Goal: Information Seeking & Learning: Learn about a topic

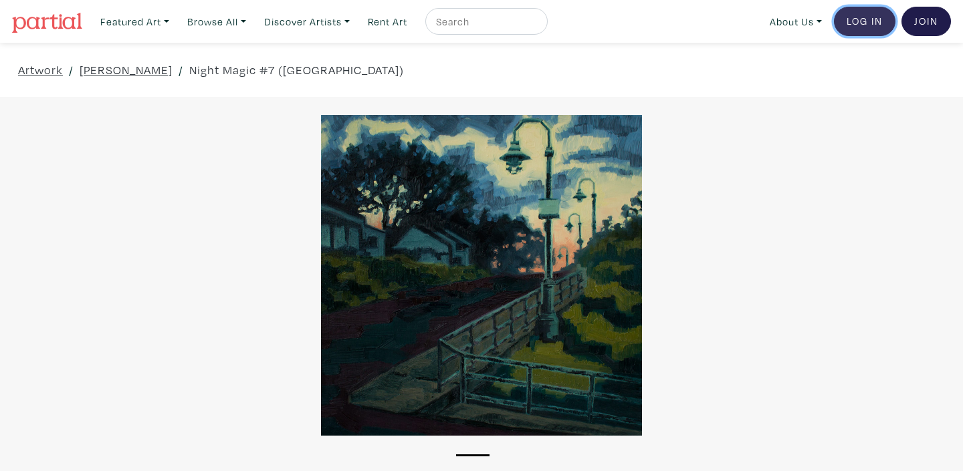
click at [854, 21] on link "Log In" at bounding box center [865, 21] width 62 height 29
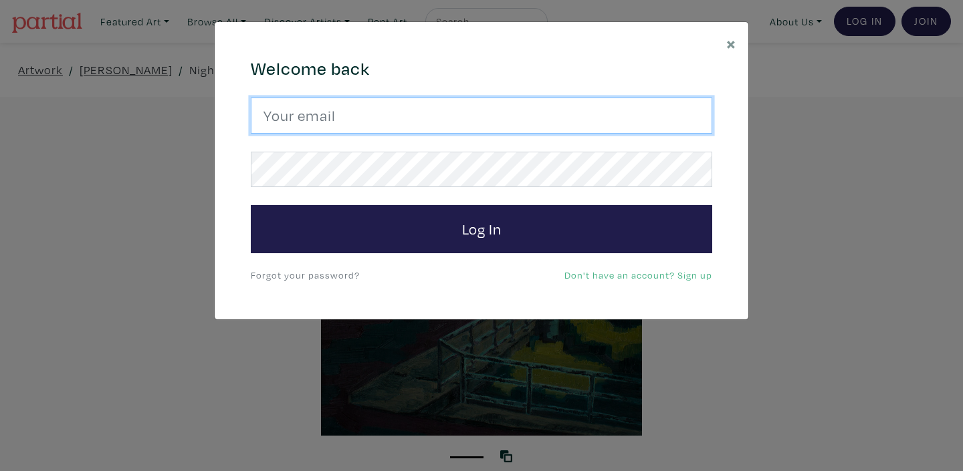
click at [331, 110] on input "email" at bounding box center [481, 116] width 461 height 36
type input "kuldeep_grewal@hotmail.com"
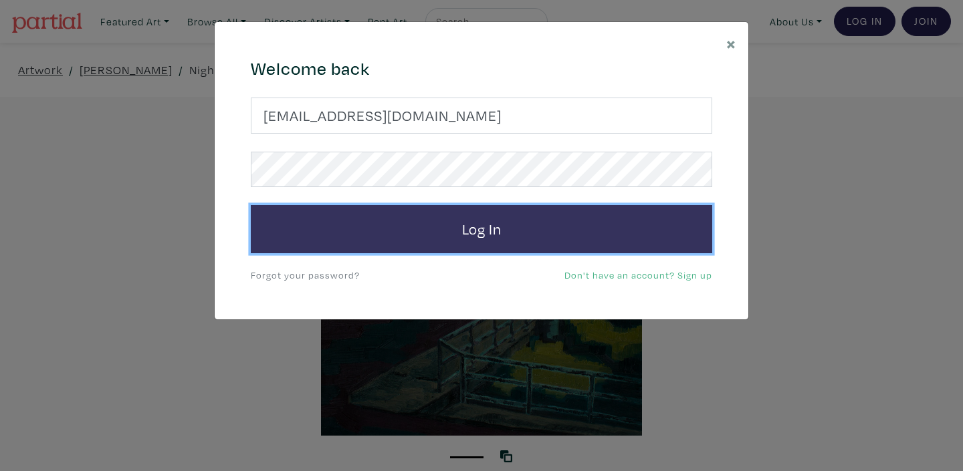
click at [478, 235] on button "Log In" at bounding box center [481, 229] width 461 height 48
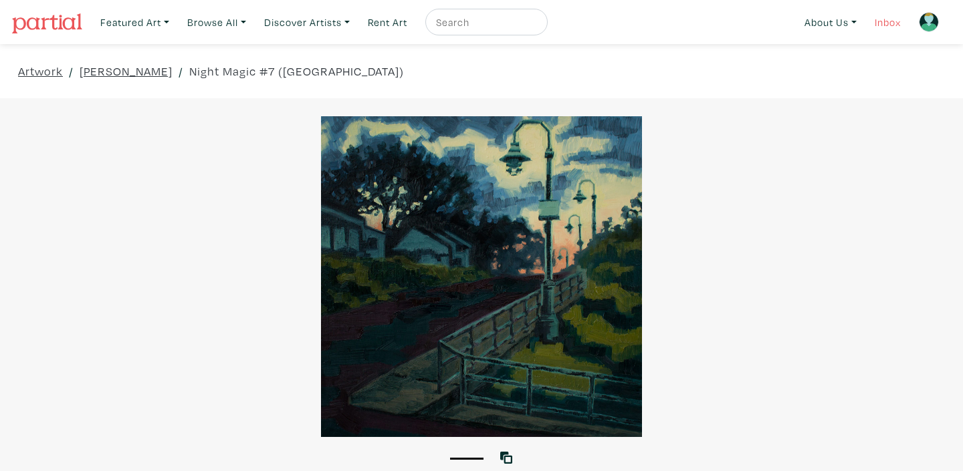
click at [878, 27] on link "Inbox" at bounding box center [888, 22] width 38 height 27
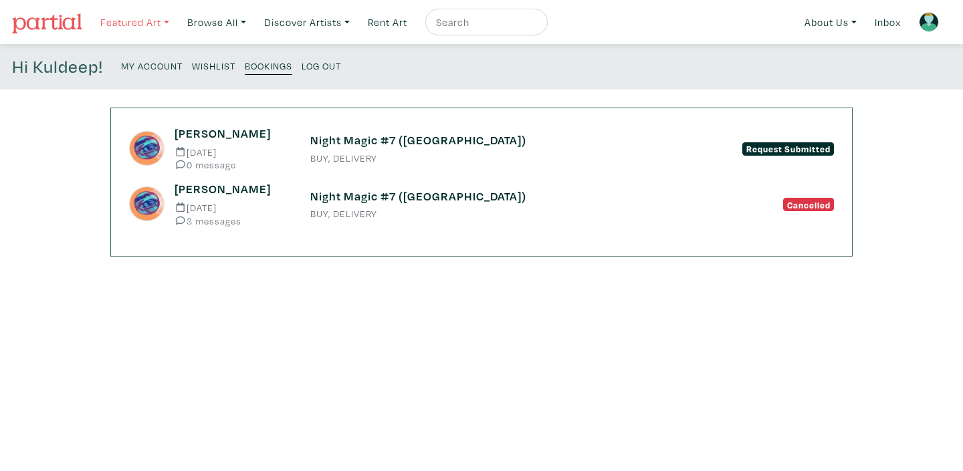
click at [132, 18] on link "Featured Art" at bounding box center [134, 22] width 81 height 27
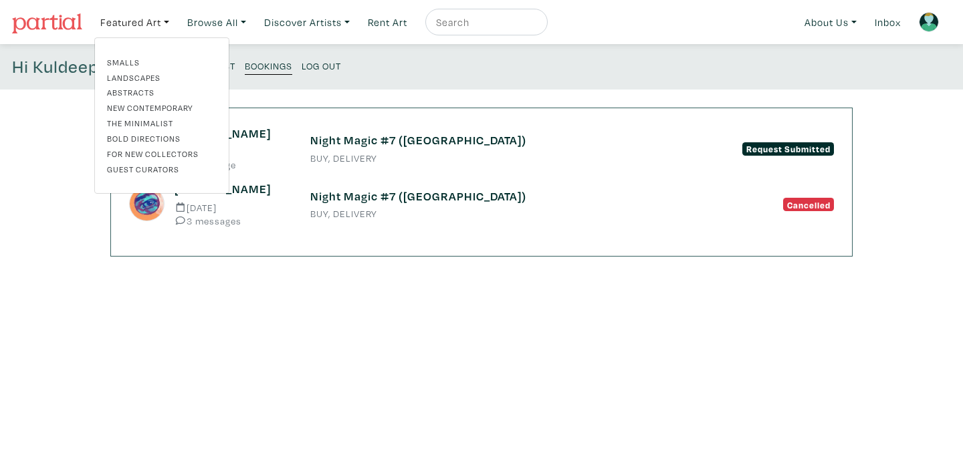
click at [122, 74] on link "Landscapes" at bounding box center [162, 78] width 110 height 12
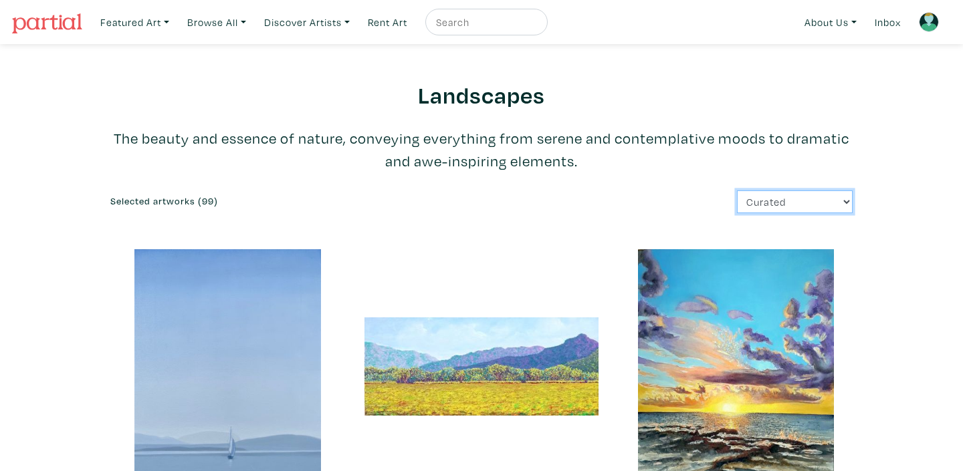
click at [848, 203] on select "Curated Newest Random Price: Low to High Price: High to Low" at bounding box center [795, 202] width 116 height 23
select select "id"
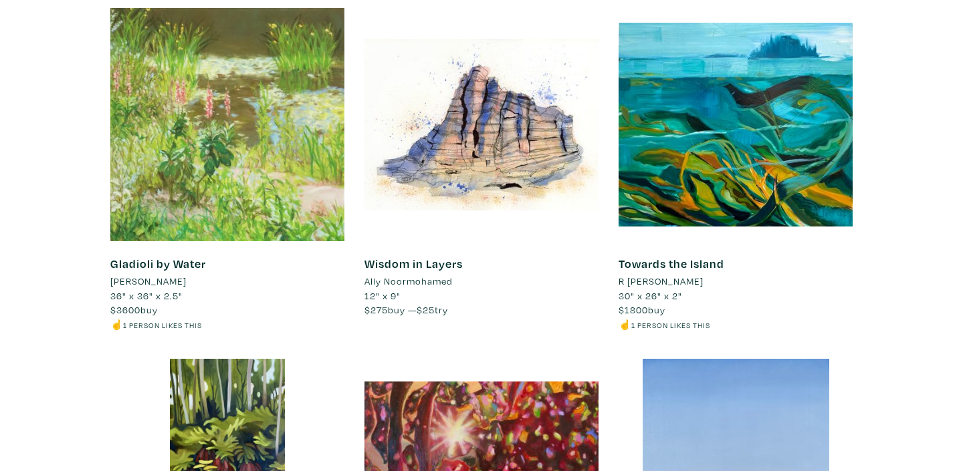
scroll to position [204, 0]
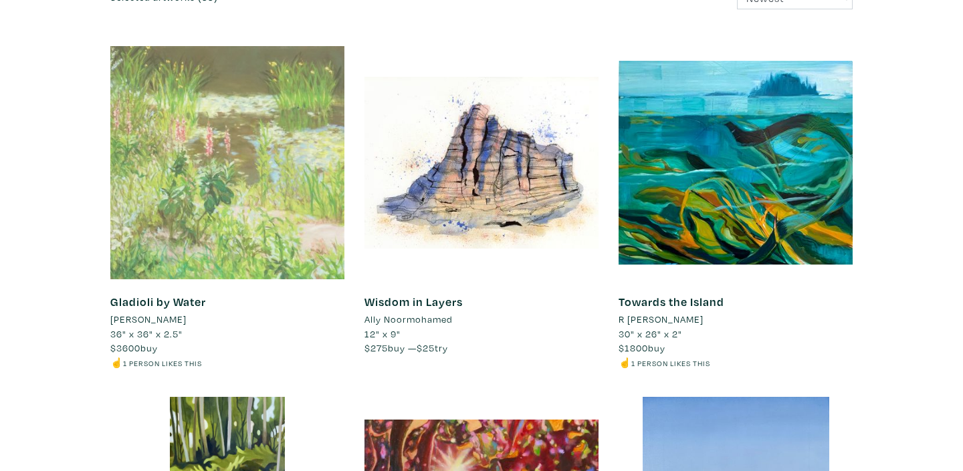
click at [239, 213] on div at bounding box center [227, 162] width 234 height 234
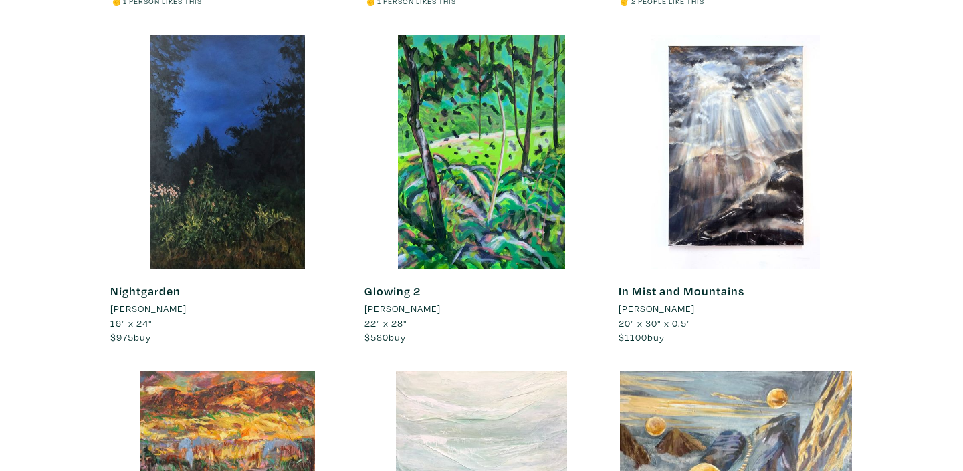
scroll to position [914, 0]
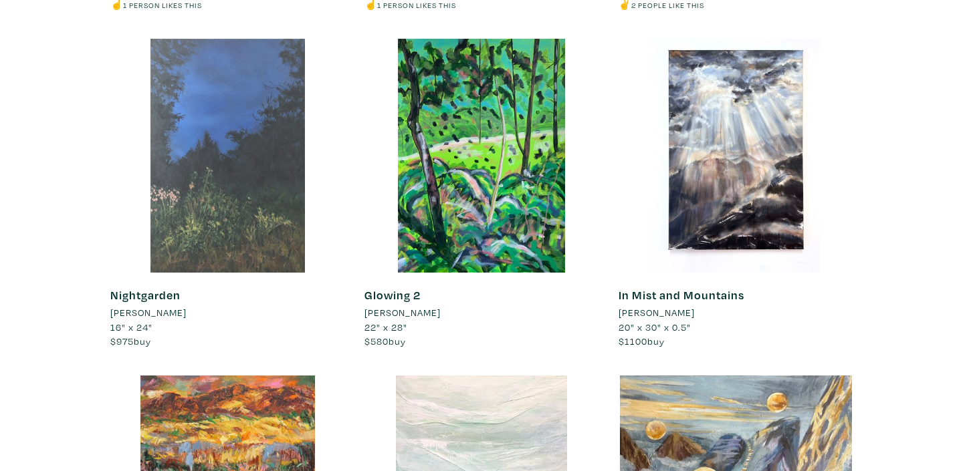
click at [259, 166] on div at bounding box center [227, 156] width 234 height 234
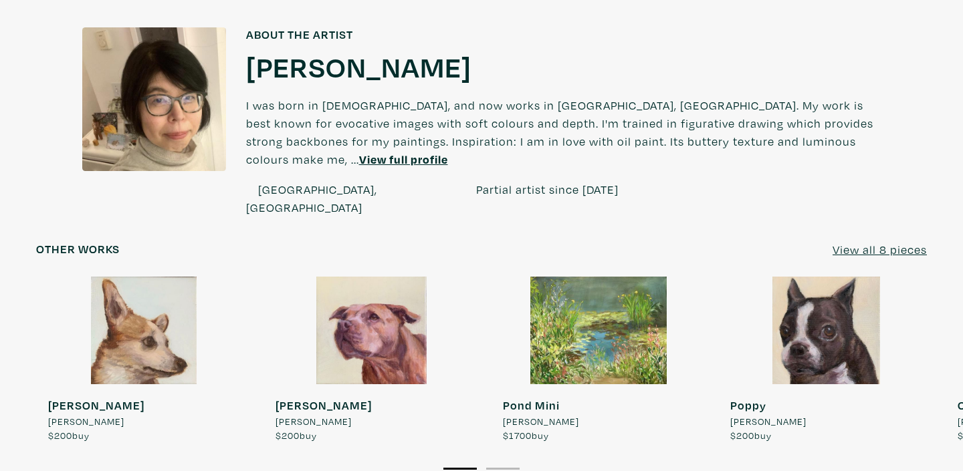
scroll to position [1063, 0]
click at [888, 242] on u "View all 8 pieces" at bounding box center [880, 249] width 94 height 15
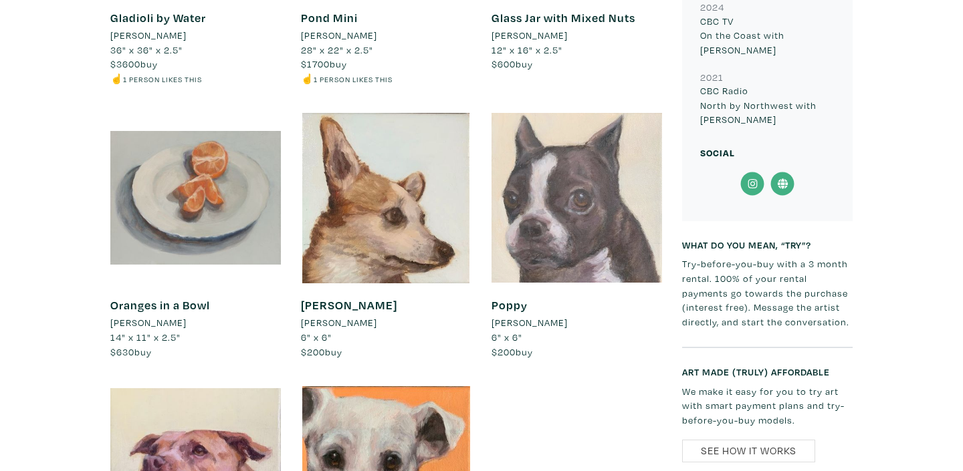
scroll to position [1003, 0]
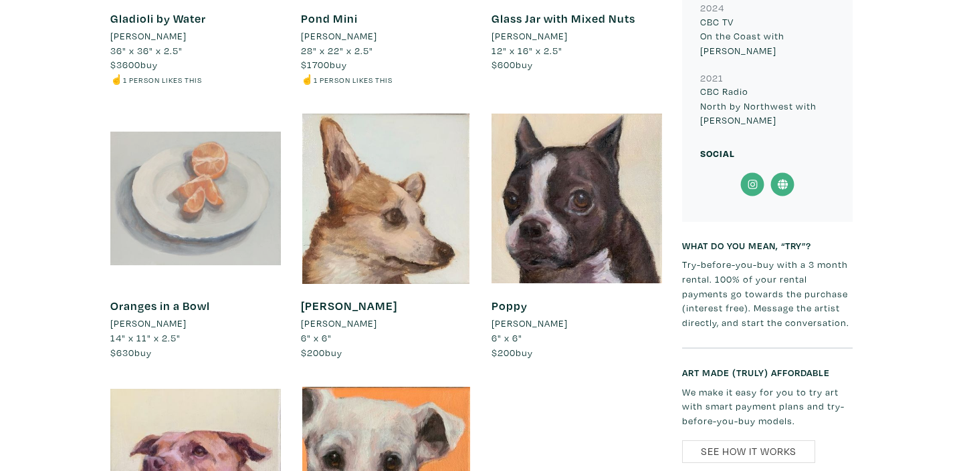
click at [138, 167] on div at bounding box center [195, 199] width 171 height 171
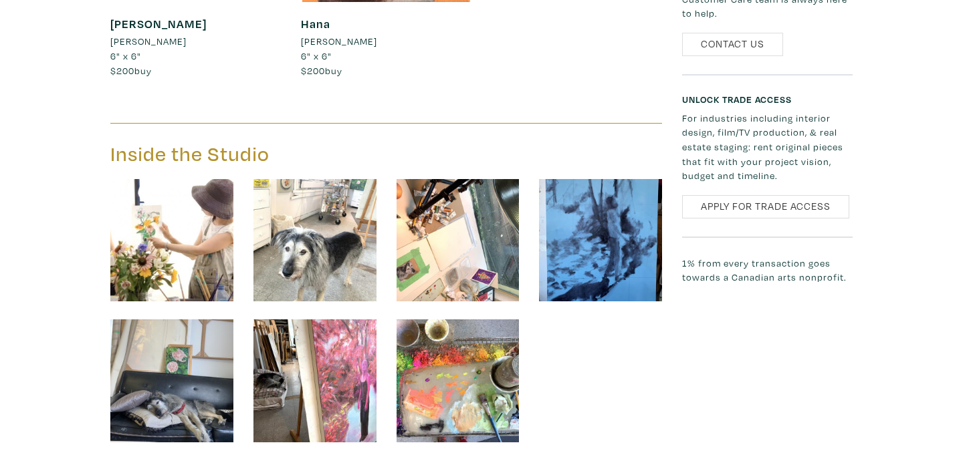
scroll to position [1562, 0]
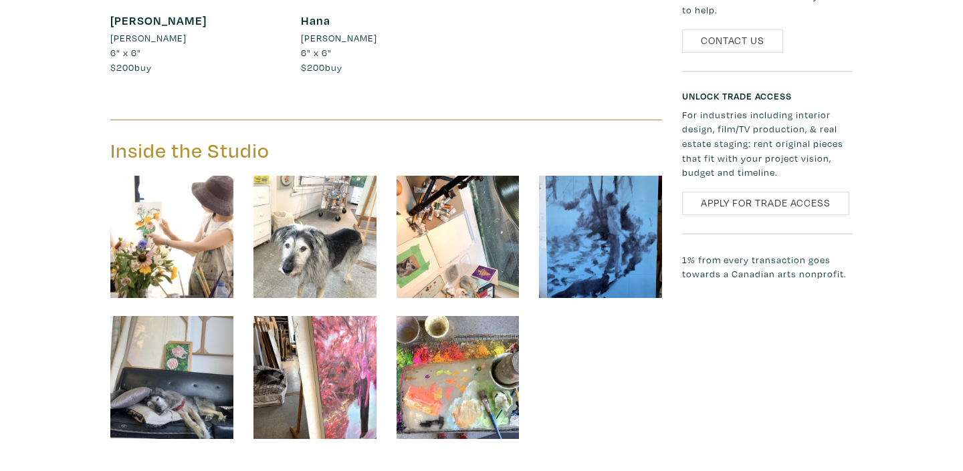
click at [323, 221] on img at bounding box center [314, 237] width 123 height 123
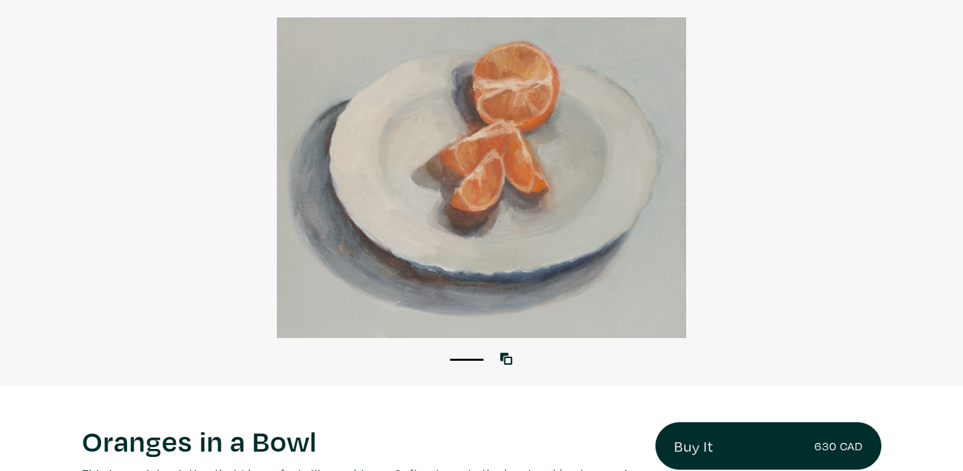
scroll to position [86, 0]
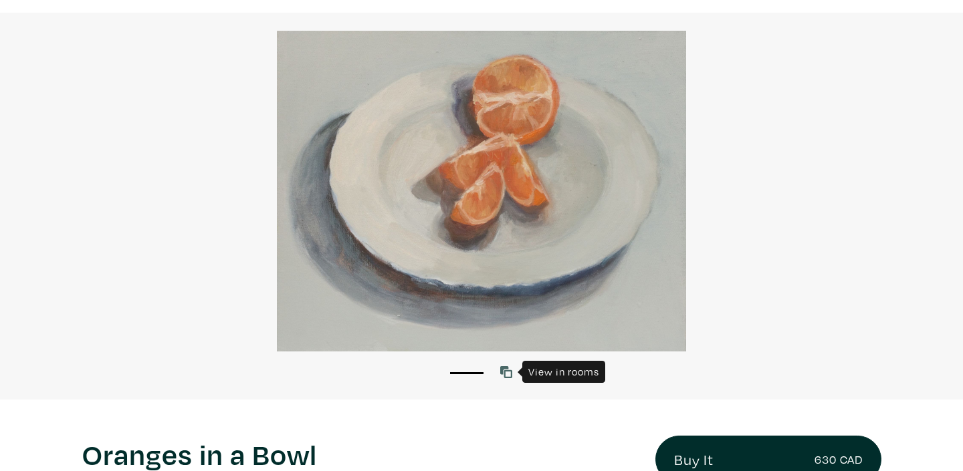
click at [507, 367] on icon at bounding box center [506, 372] width 12 height 12
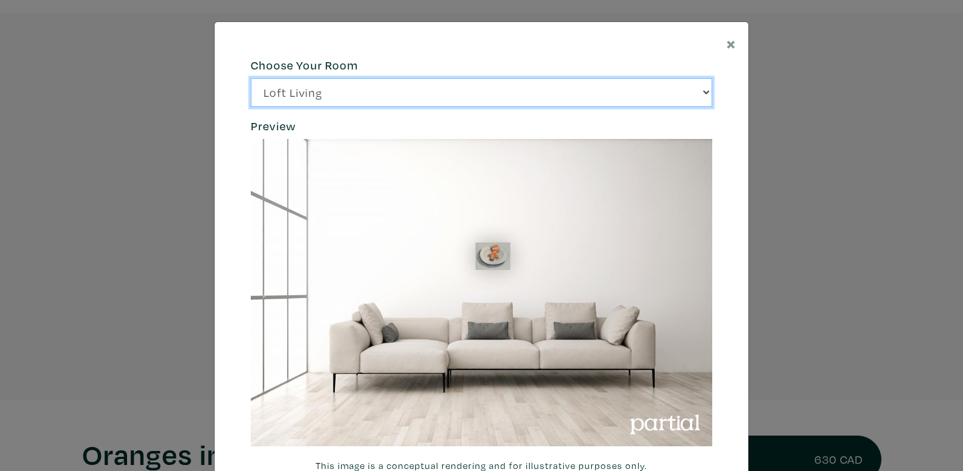
click at [705, 92] on select "Loft Living Bright Bedroom City Office Gallery Space Modern Lounge" at bounding box center [481, 92] width 461 height 29
select select "/thumb/phpThumb.php?src=https%3A%2F%2Flabs.partial.gallery%2Fprojects%2Frenderi…"
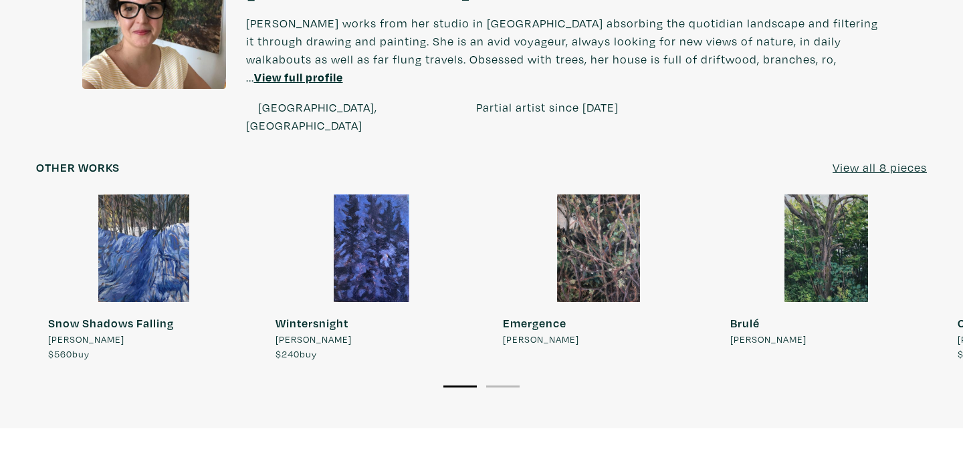
scroll to position [1032, 0]
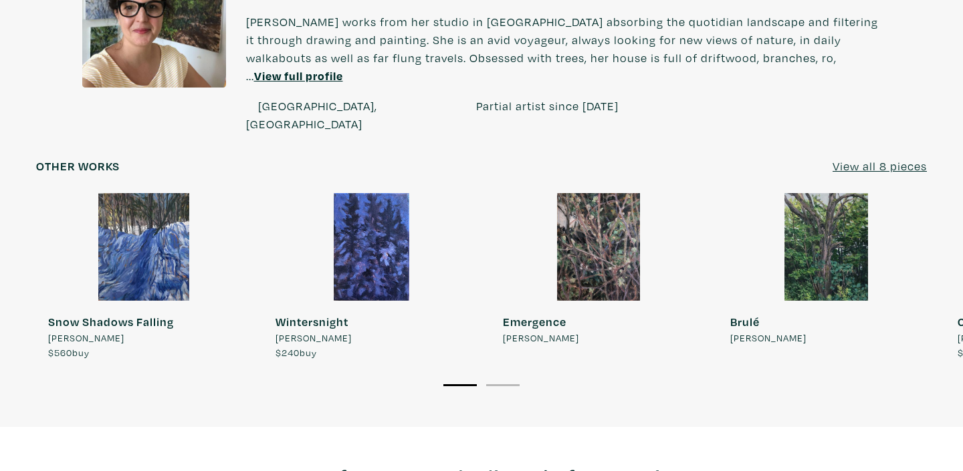
click at [890, 158] on u "View all 8 pieces" at bounding box center [880, 165] width 94 height 15
